Goal: Task Accomplishment & Management: Use online tool/utility

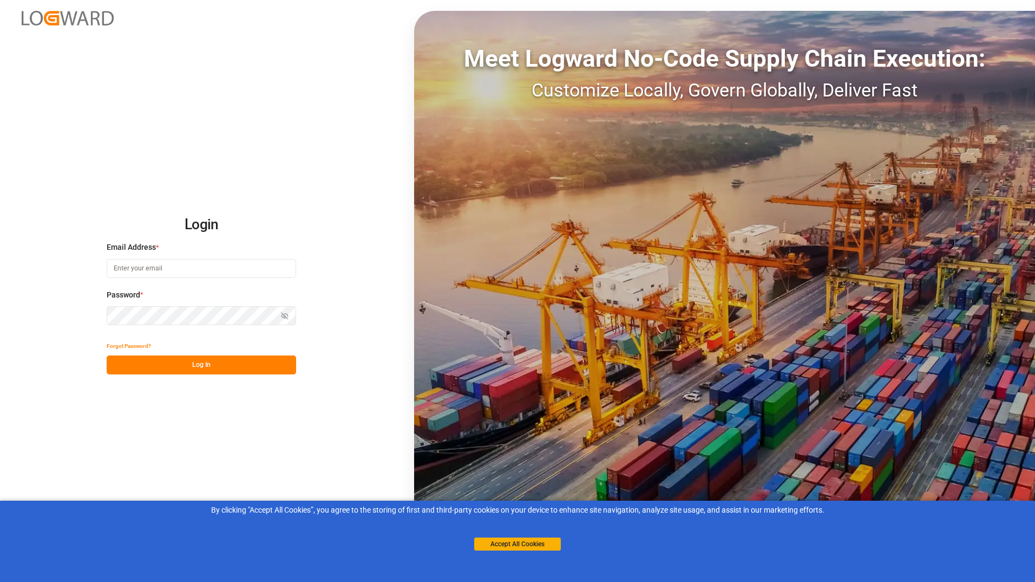
type input "[EMAIL_ADDRESS][DOMAIN_NAME]"
click at [222, 372] on button "Log In" at bounding box center [202, 364] width 190 height 19
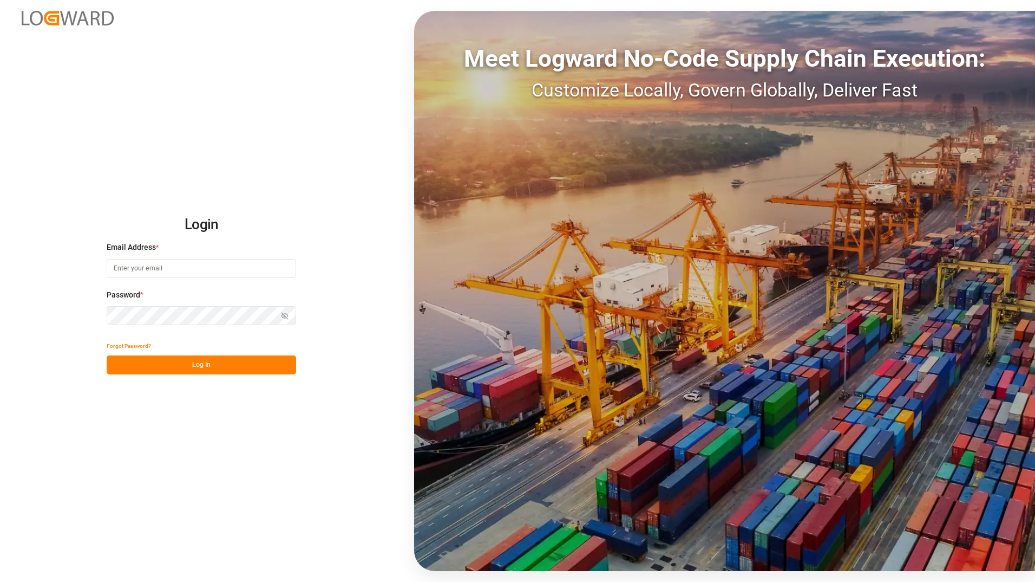
type input "[EMAIL_ADDRESS][DOMAIN_NAME]"
click at [219, 369] on button "Log In" at bounding box center [202, 364] width 190 height 19
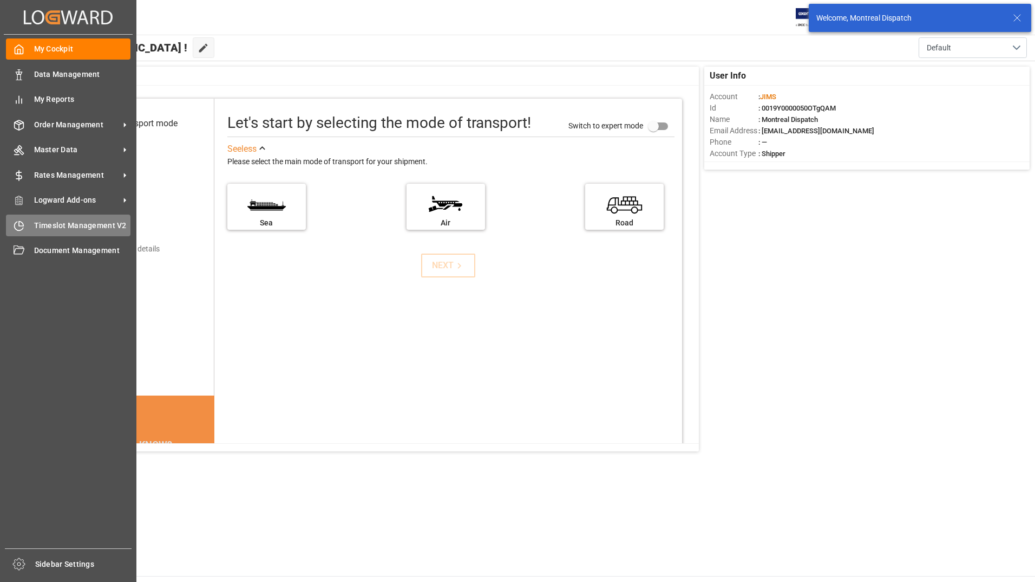
click at [57, 220] on span "Timeslot Management V2" at bounding box center [82, 225] width 97 height 11
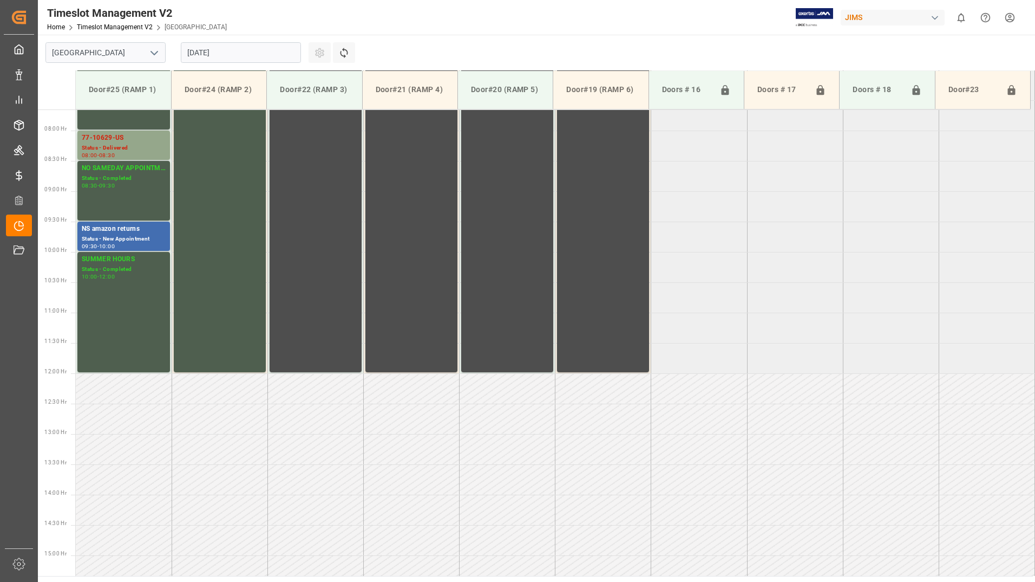
scroll to position [479, 0]
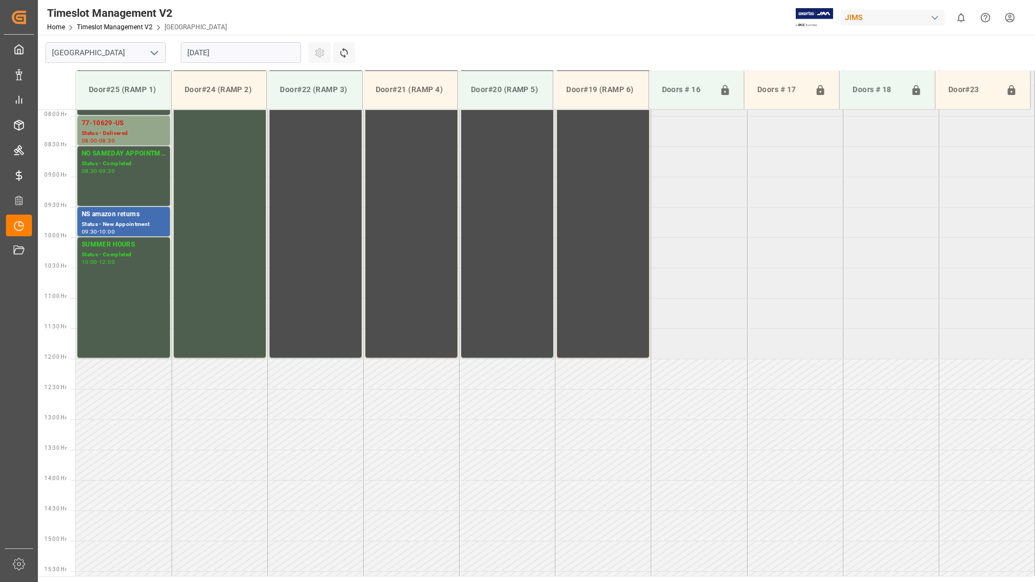
click at [263, 49] on input "[DATE]" at bounding box center [241, 52] width 120 height 21
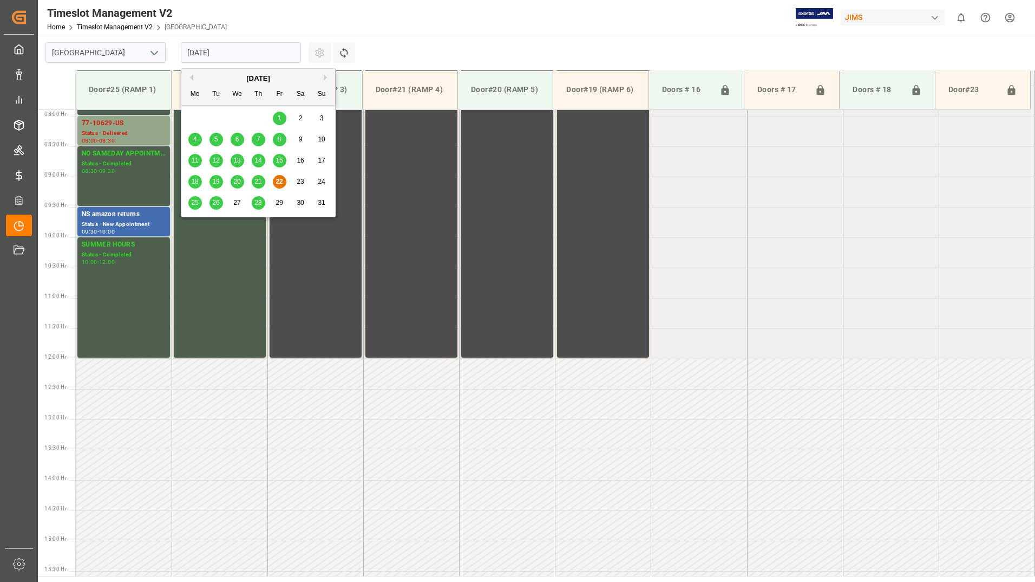
click at [213, 203] on span "26" at bounding box center [215, 203] width 7 height 8
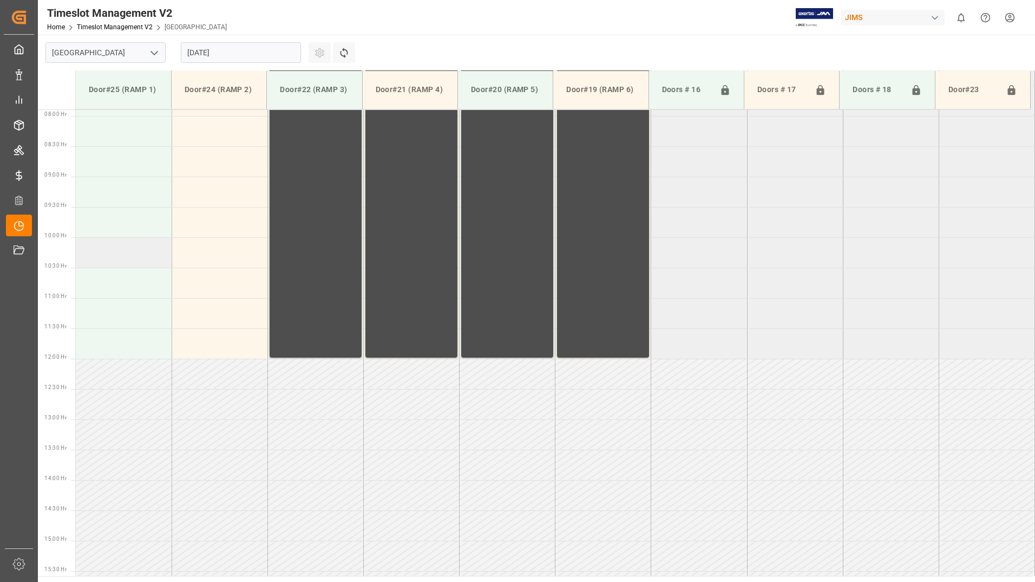
click at [126, 249] on td at bounding box center [124, 252] width 96 height 30
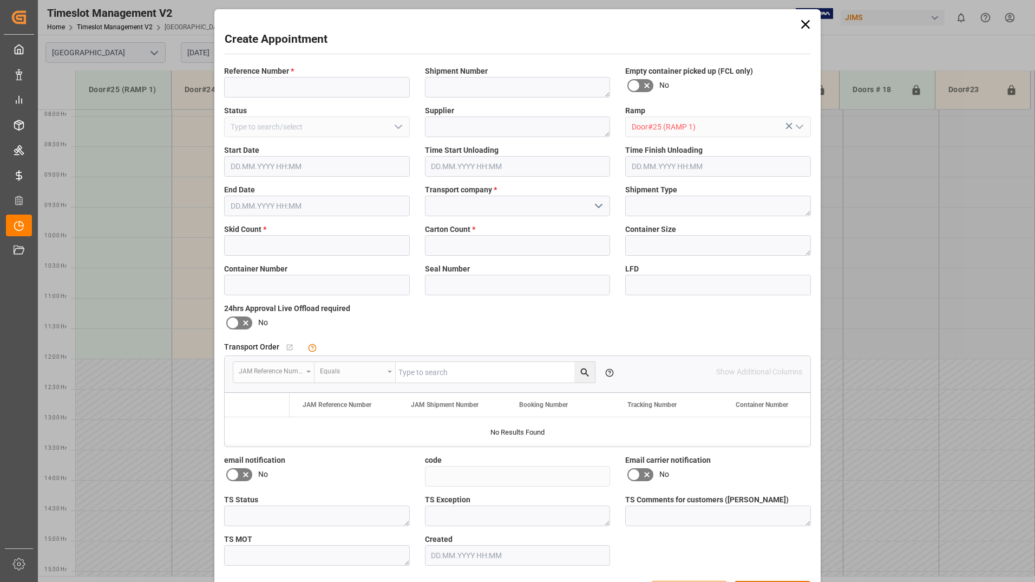
type input "[DATE] 10:00"
type input "[DATE] 10:30"
click at [283, 86] on input at bounding box center [317, 87] width 186 height 21
type input "733634"
click at [478, 209] on input at bounding box center [518, 206] width 186 height 21
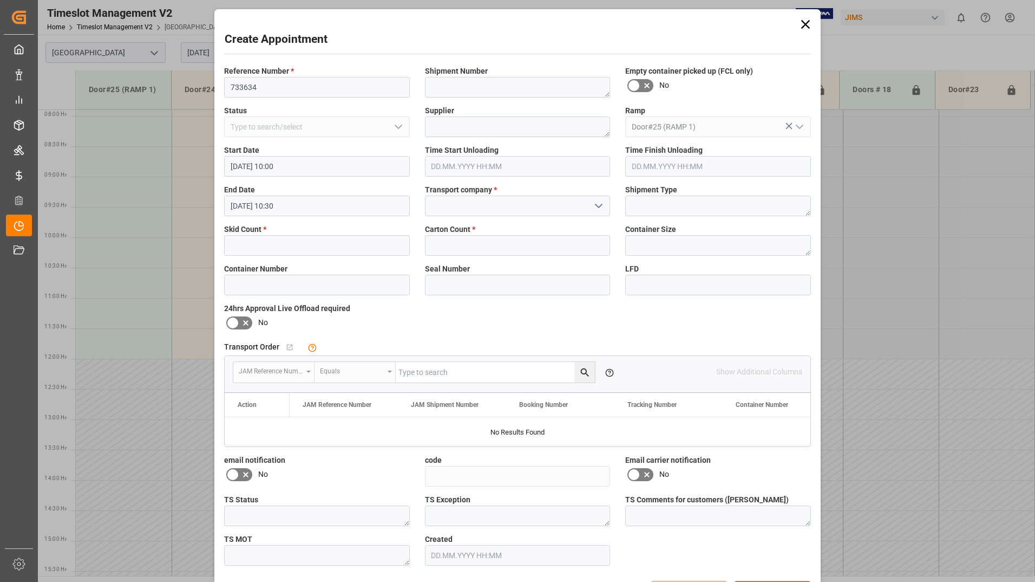
click at [595, 206] on icon "open menu" at bounding box center [598, 205] width 13 height 13
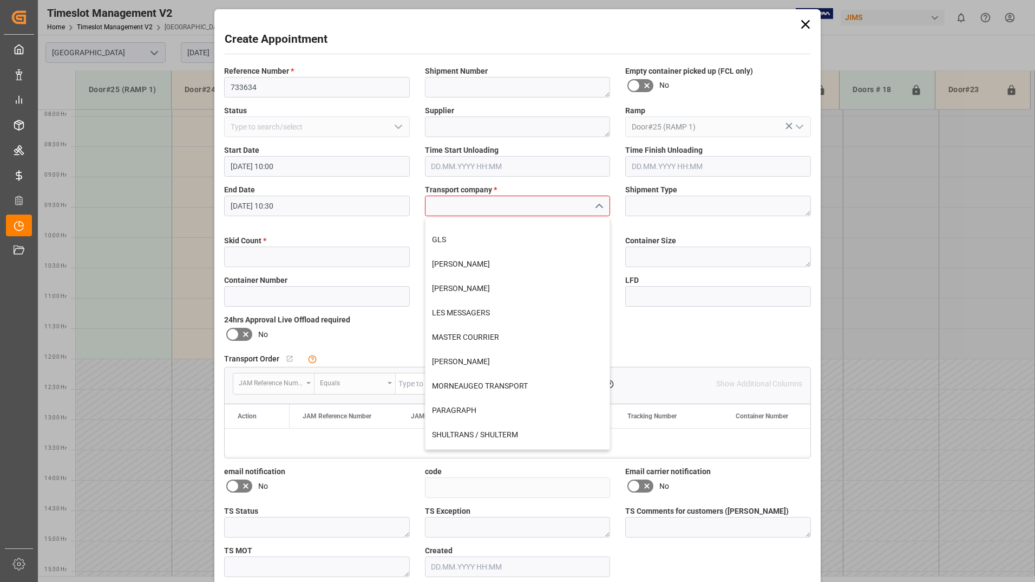
scroll to position [402, 0]
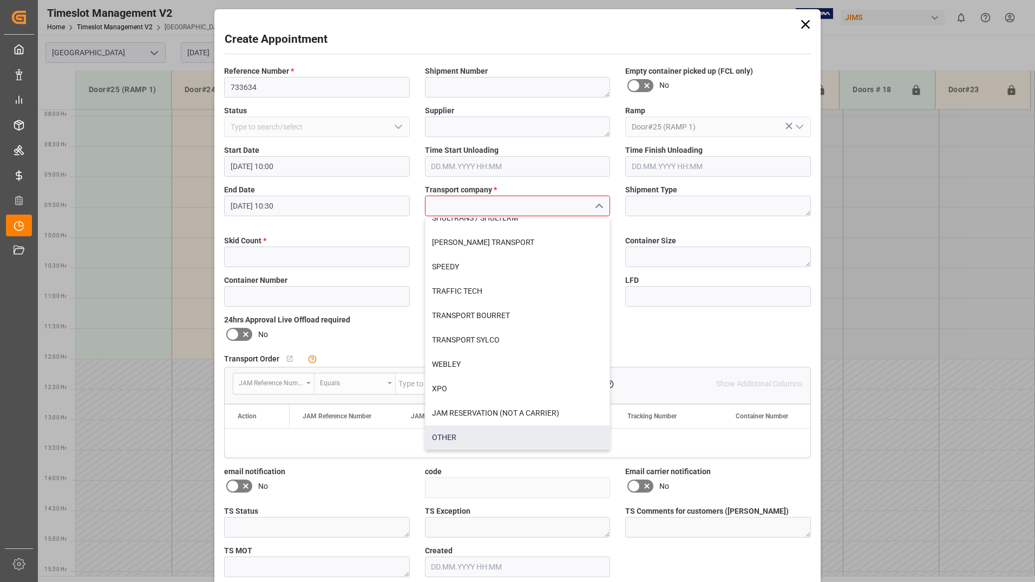
click at [468, 435] on div "OTHER" at bounding box center [518, 437] width 185 height 24
type input "OTHER"
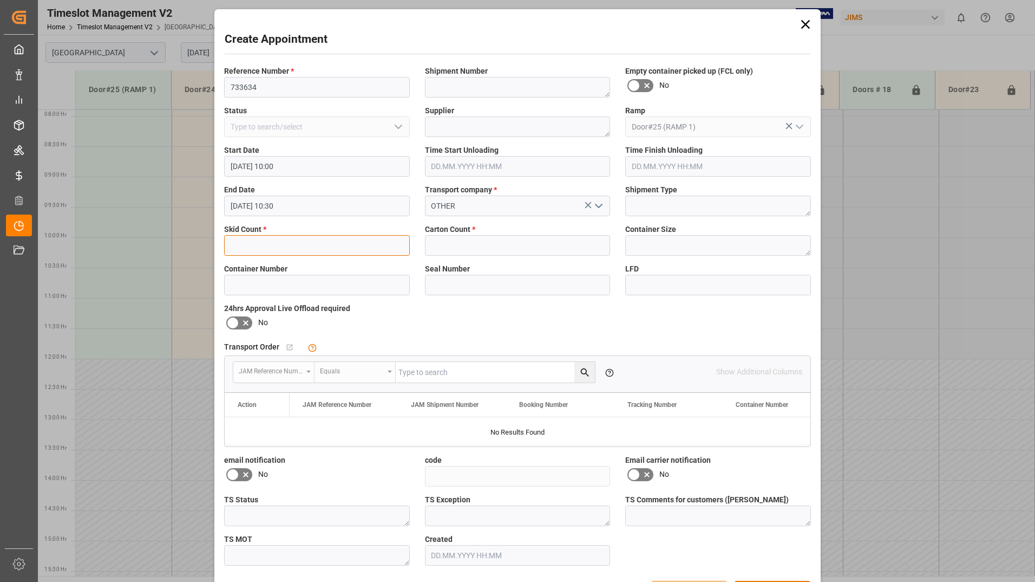
click at [316, 245] on input "text" at bounding box center [317, 245] width 186 height 21
type input "3"
click at [448, 240] on input "text" at bounding box center [518, 245] width 186 height 21
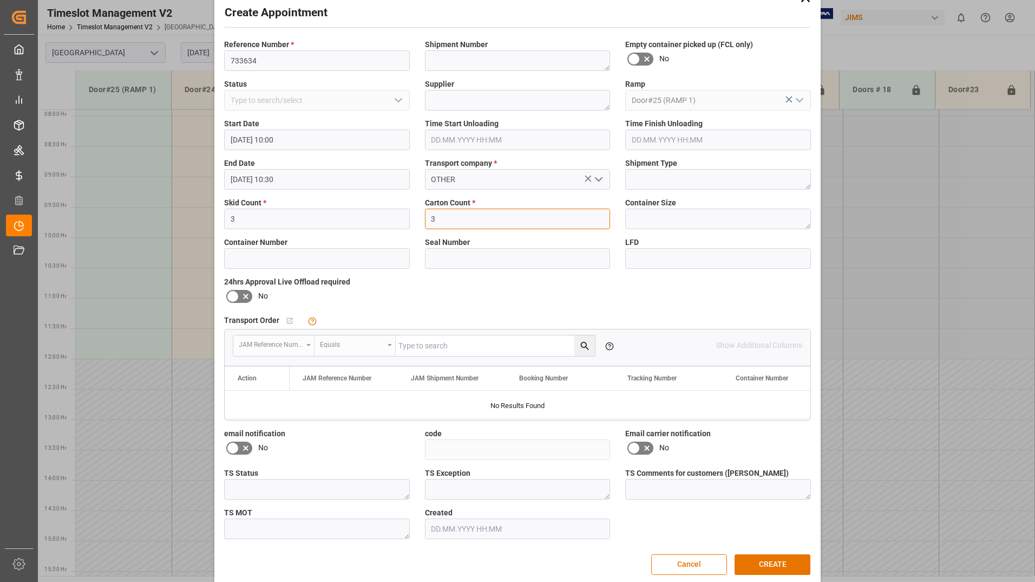
scroll to position [39, 0]
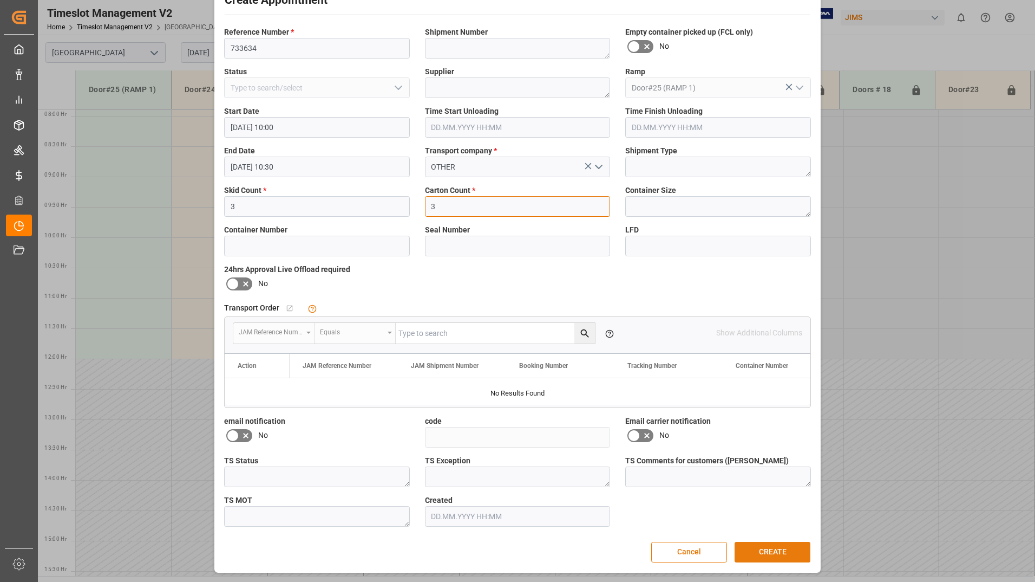
type input "3"
click at [758, 548] on button "CREATE" at bounding box center [773, 552] width 76 height 21
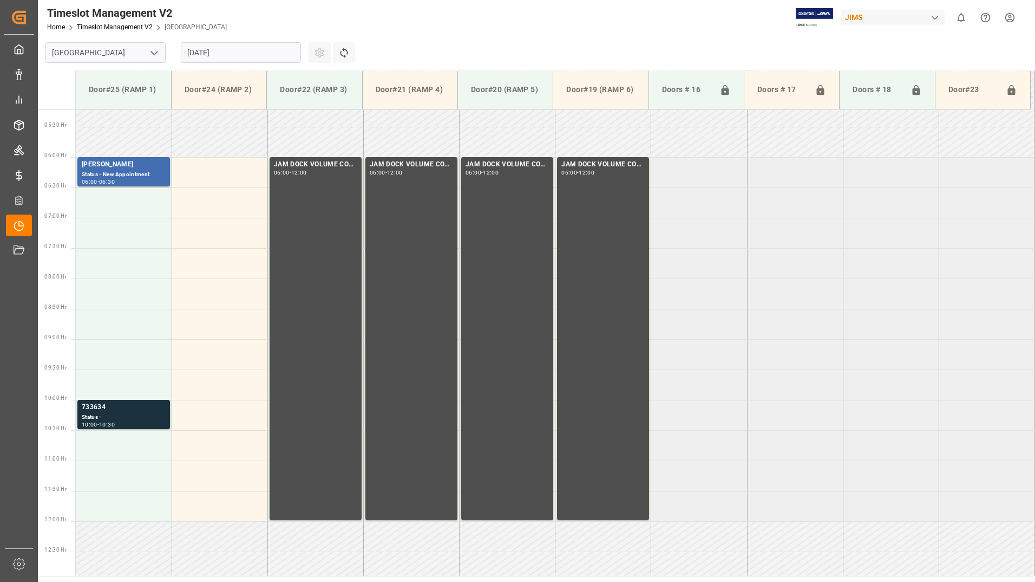
scroll to position [325, 0]
